Goal: Information Seeking & Learning: Learn about a topic

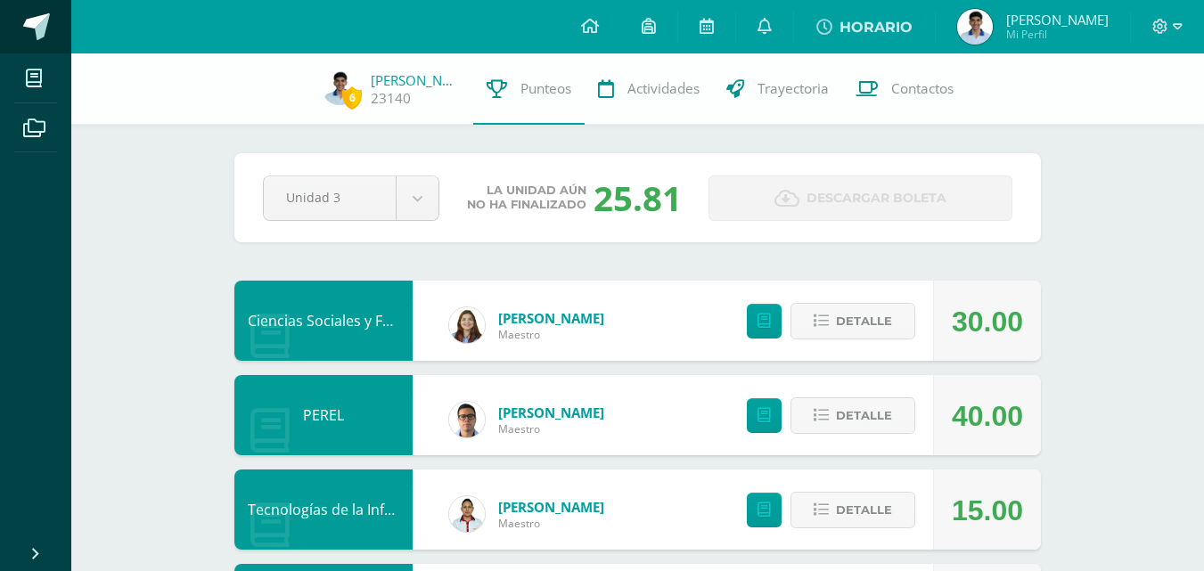
scroll to position [1795, 0]
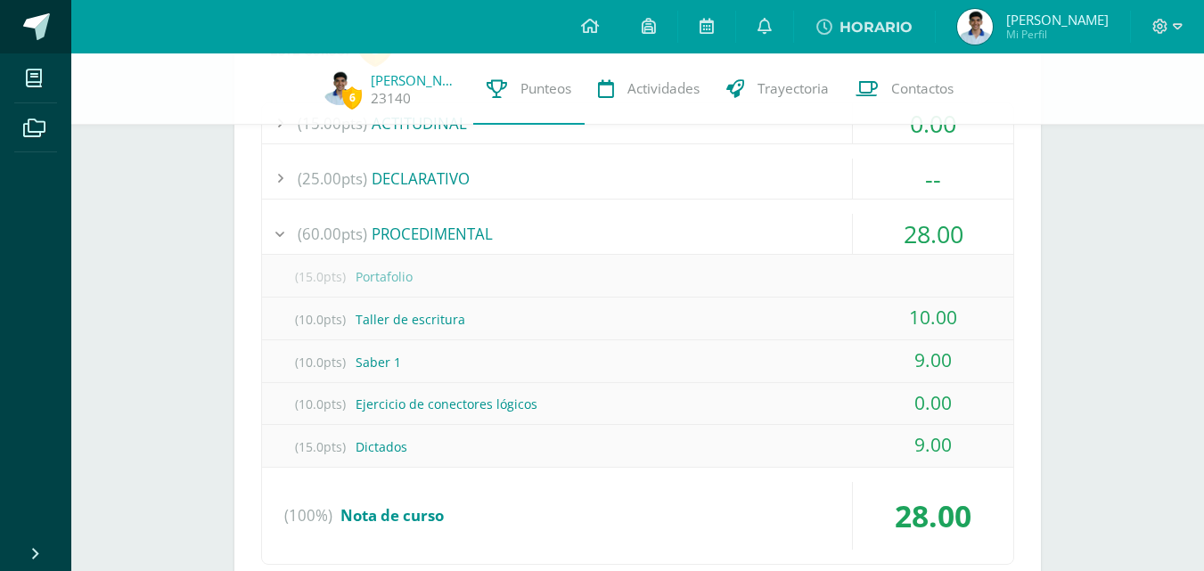
click at [43, 29] on span at bounding box center [36, 26] width 27 height 27
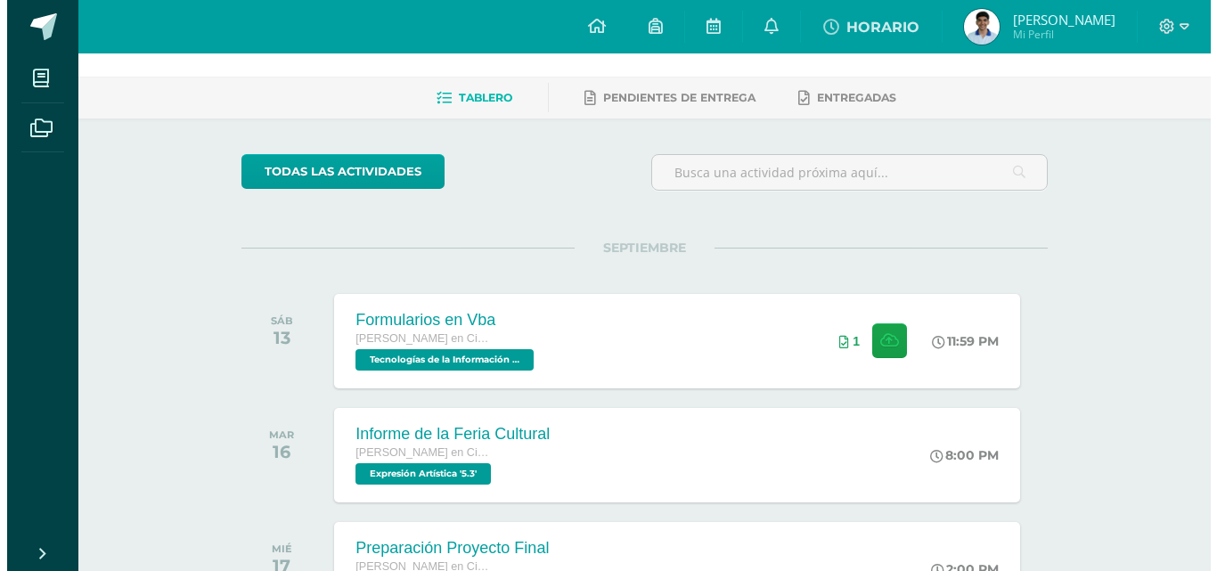
scroll to position [89, 0]
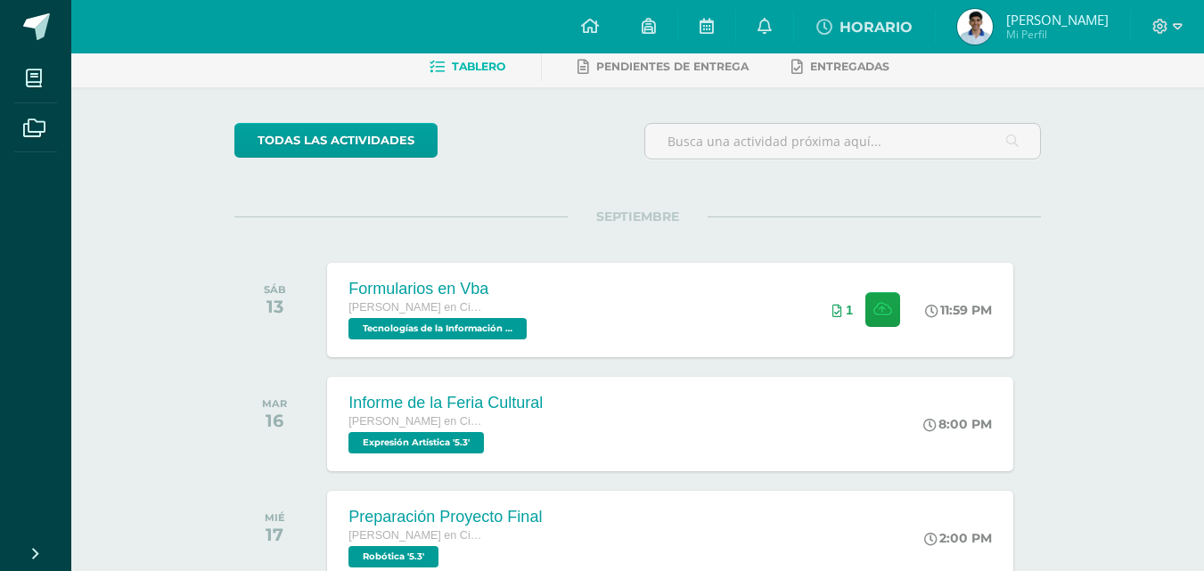
click at [656, 313] on div "Formularios en Vba Quinto Bachillerato en Ciencias y Letras Tecnologías de la I…" at bounding box center [669, 310] width 685 height 94
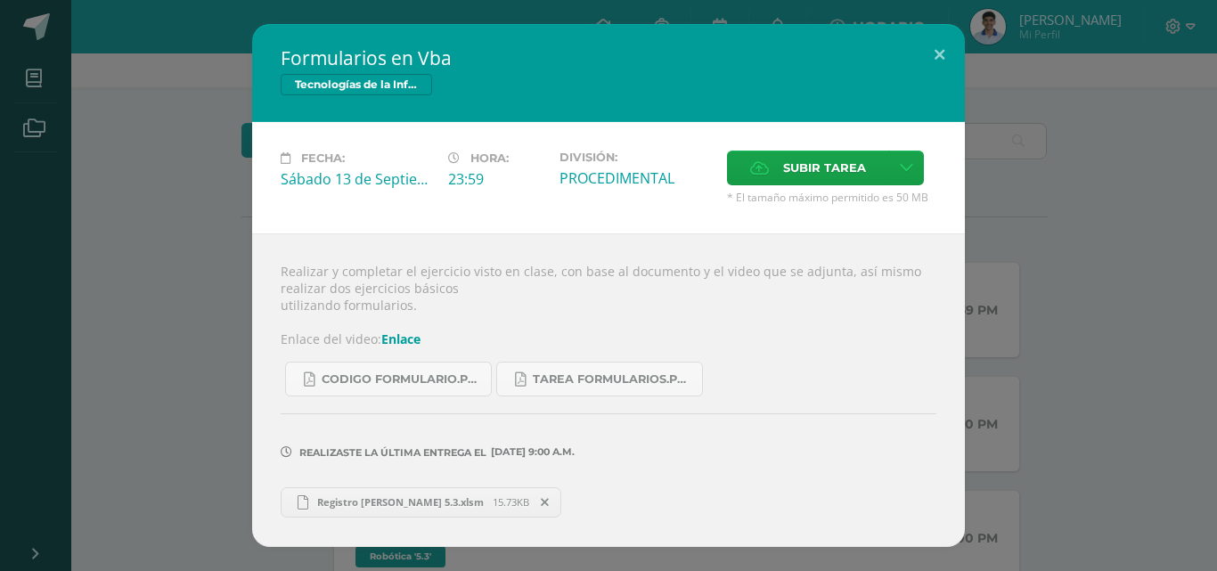
click at [402, 334] on link "Enlace" at bounding box center [400, 339] width 39 height 17
click at [376, 373] on span "CODIGO formulario.pdf" at bounding box center [402, 380] width 160 height 14
click at [564, 385] on span "Tarea formularios.pdf" at bounding box center [613, 380] width 160 height 14
click at [371, 493] on link "Registro jose hernandez 5.3.xlsm 15.73KB" at bounding box center [421, 503] width 281 height 30
